Goal: Navigation & Orientation: Find specific page/section

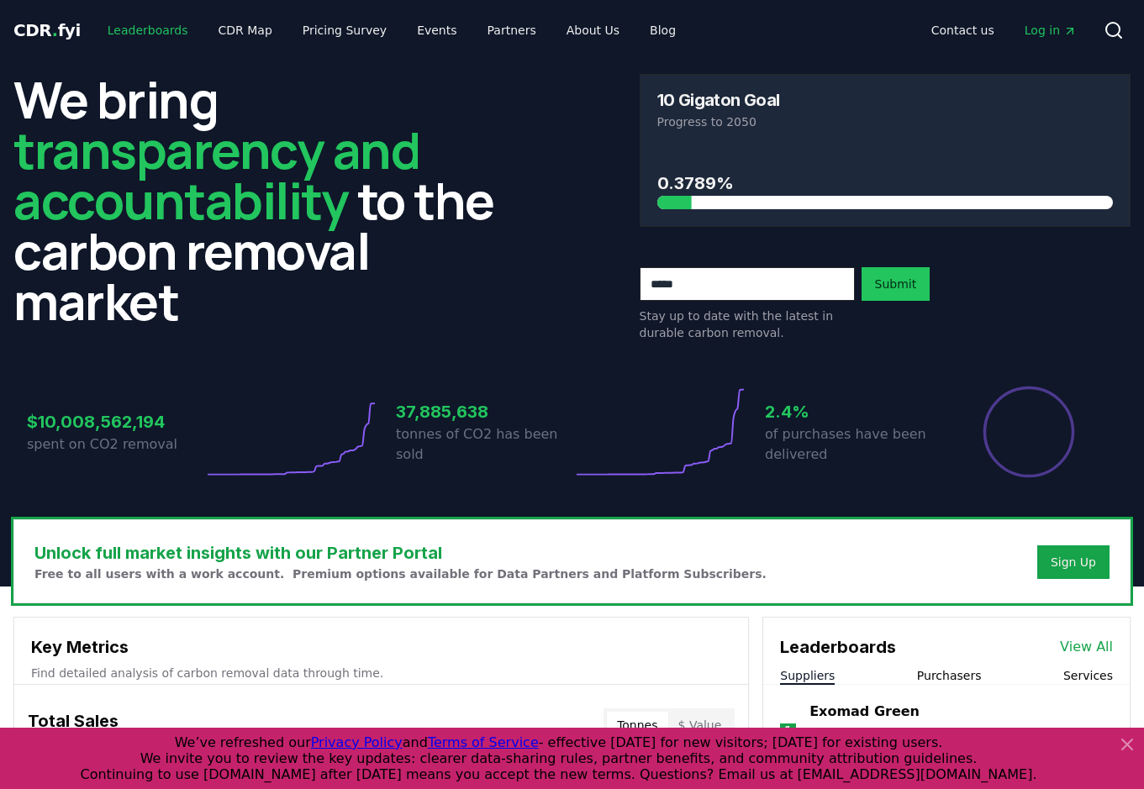
click at [139, 24] on link "Leaderboards" at bounding box center [148, 30] width 108 height 30
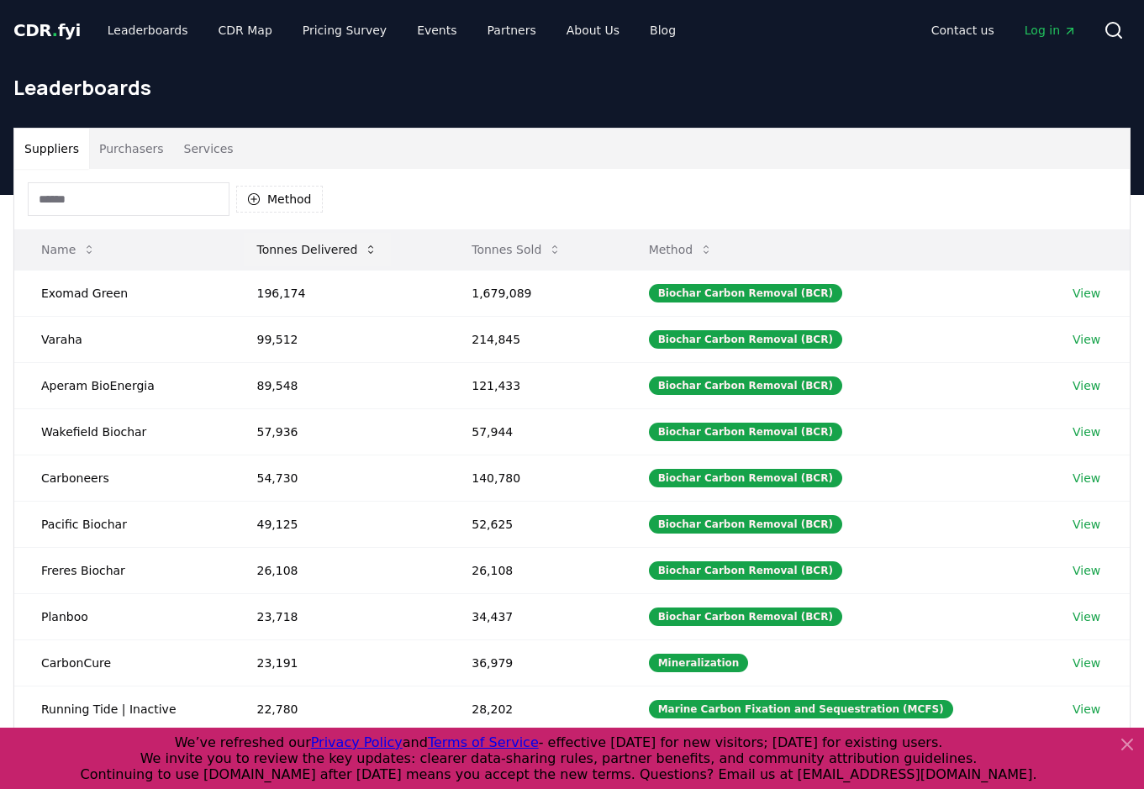
click at [300, 249] on button "Tonnes Delivered" at bounding box center [318, 250] width 148 height 34
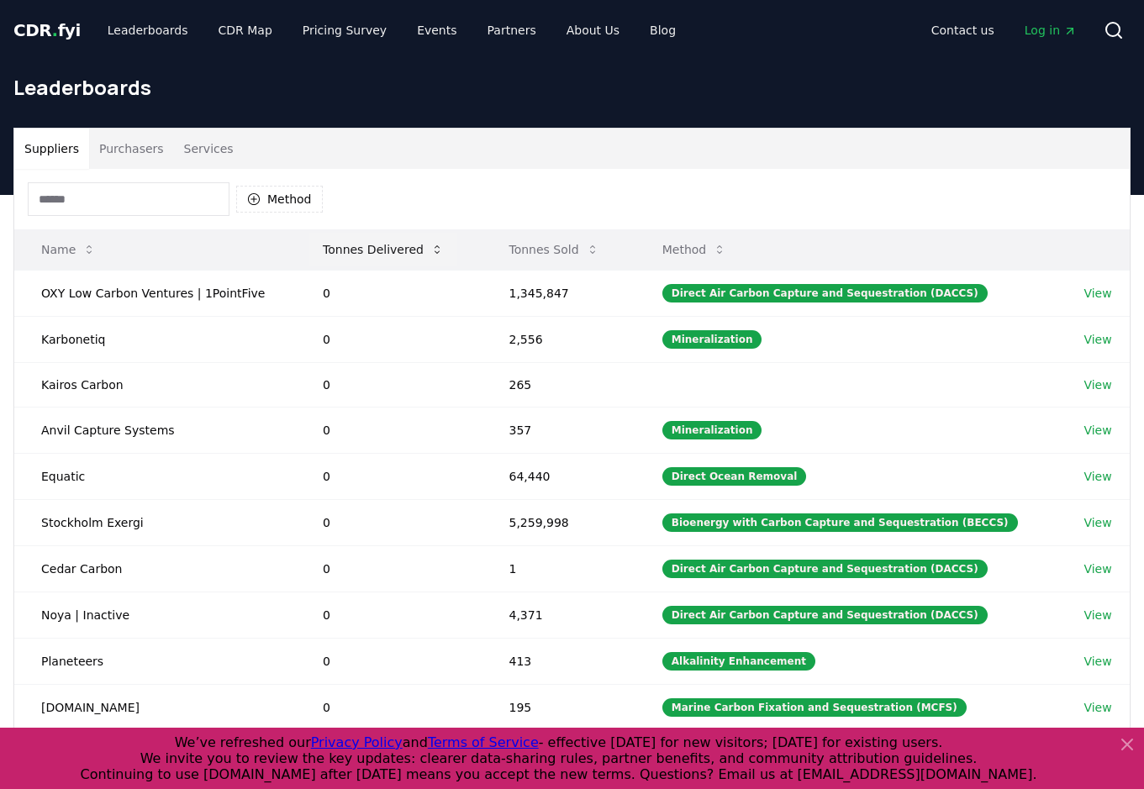
click at [411, 261] on button "Tonnes Delivered" at bounding box center [383, 250] width 148 height 34
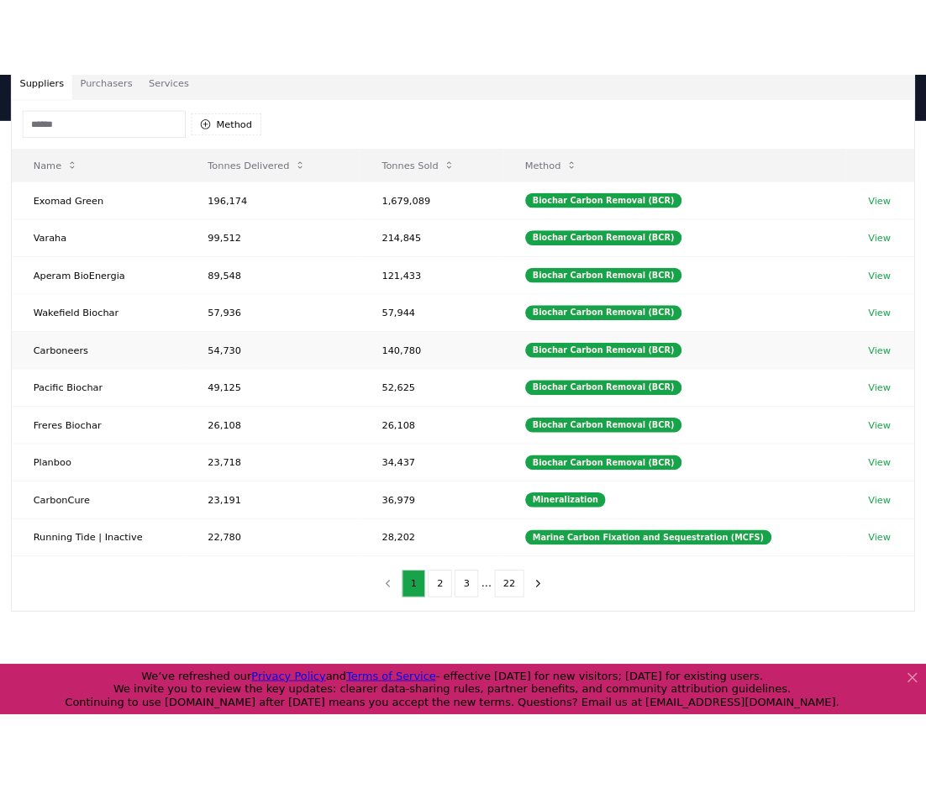
scroll to position [139, 0]
